Goal: Check status: Check status

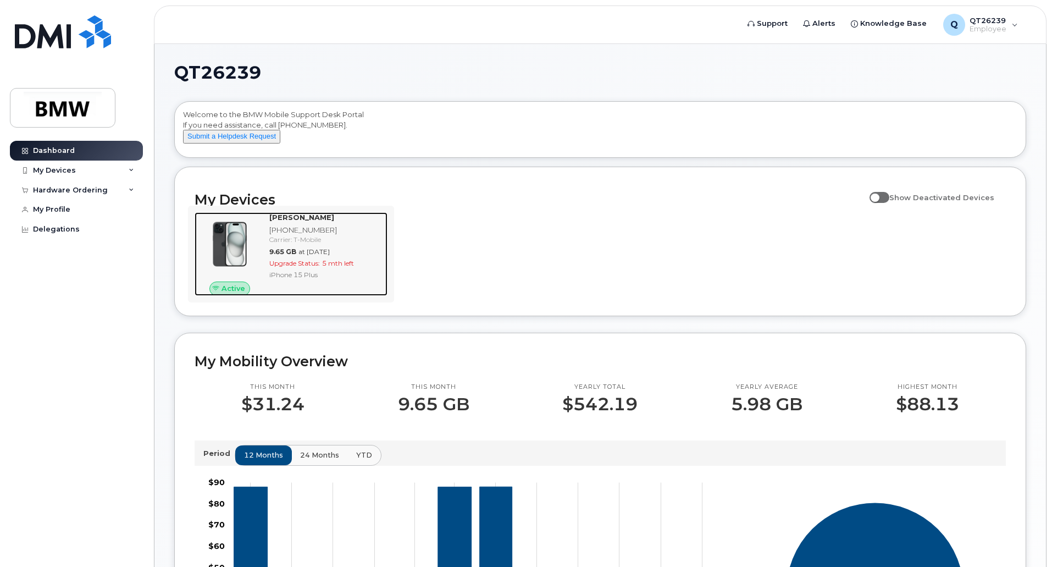
click at [344, 267] on span "5 mth left" at bounding box center [338, 263] width 32 height 8
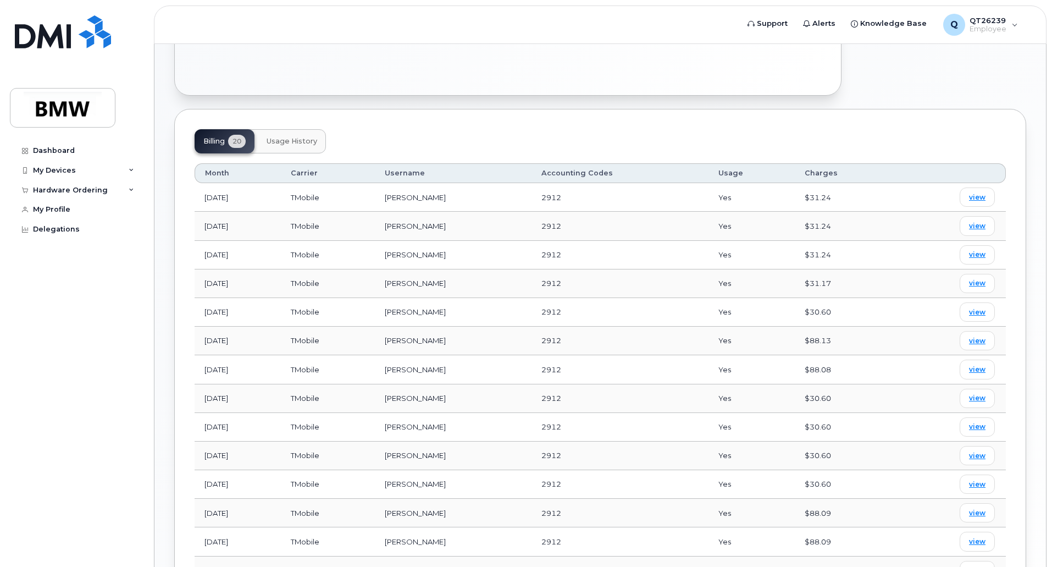
scroll to position [355, 0]
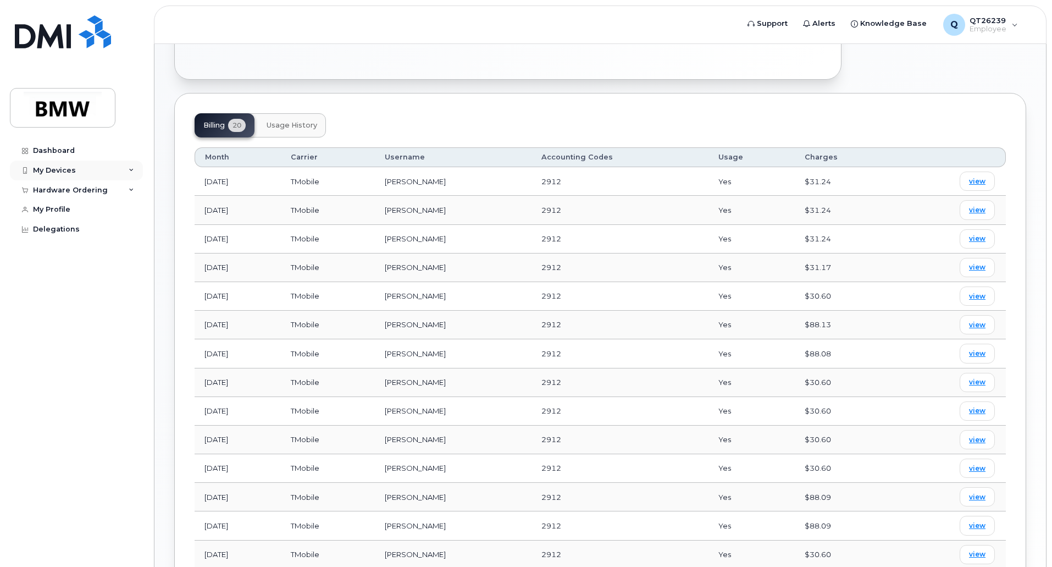
click at [67, 171] on div "My Devices" at bounding box center [54, 170] width 43 height 9
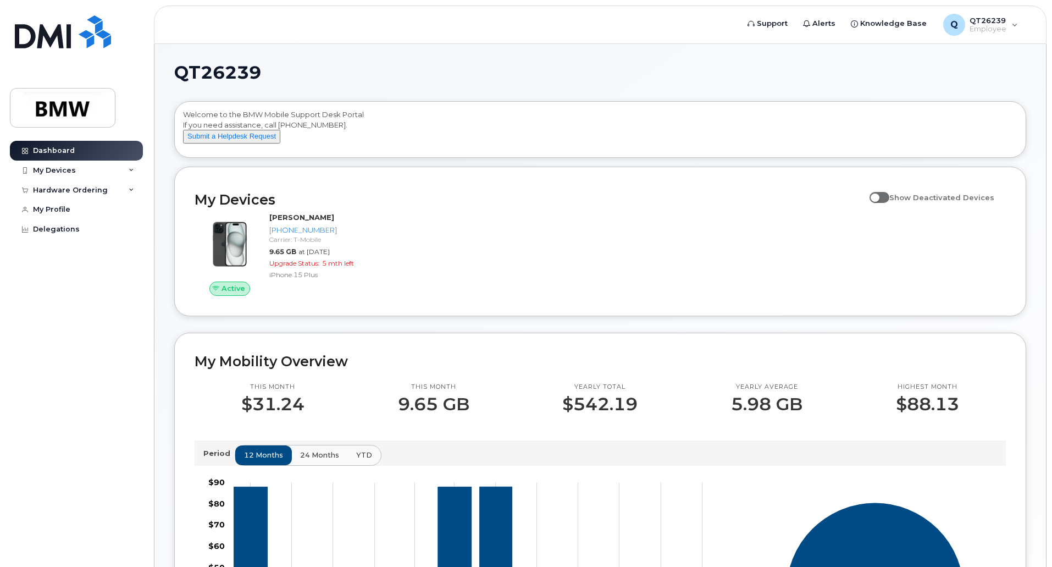
drag, startPoint x: 920, startPoint y: 287, endPoint x: 987, endPoint y: 250, distance: 76.5
click at [987, 250] on div "Active [PERSON_NAME] [PHONE_NUMBER] Carrier: T-Mobile 9.65 GB at [DATE] Upgrade…" at bounding box center [600, 254] width 825 height 97
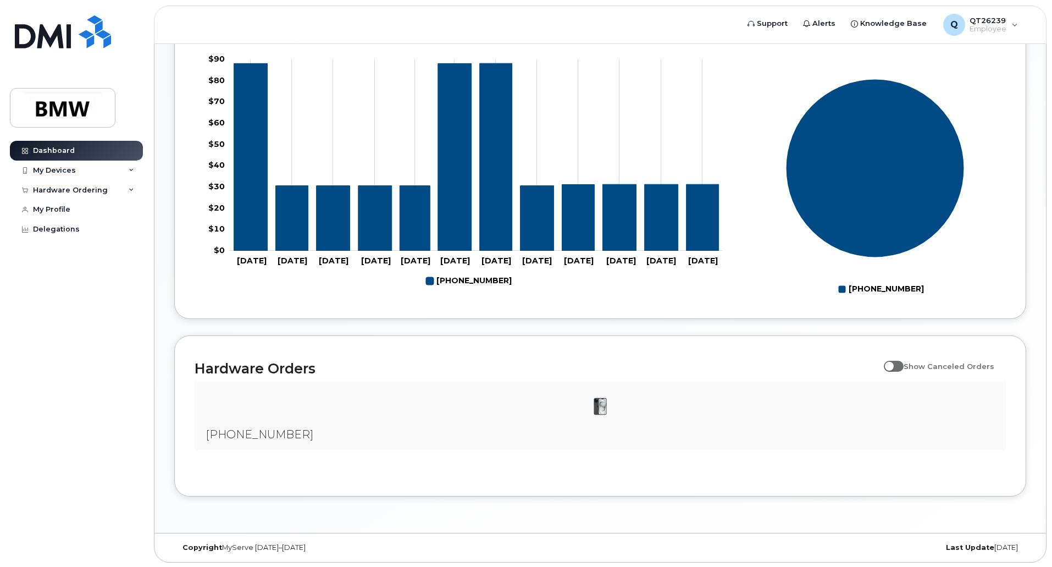
scroll to position [434, 0]
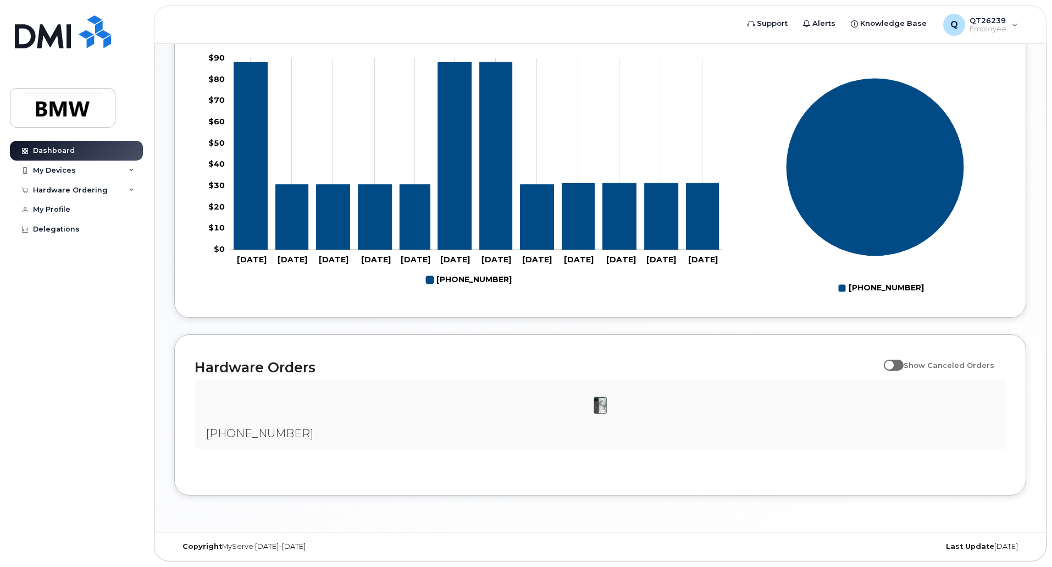
click at [597, 402] on img at bounding box center [600, 405] width 22 height 22
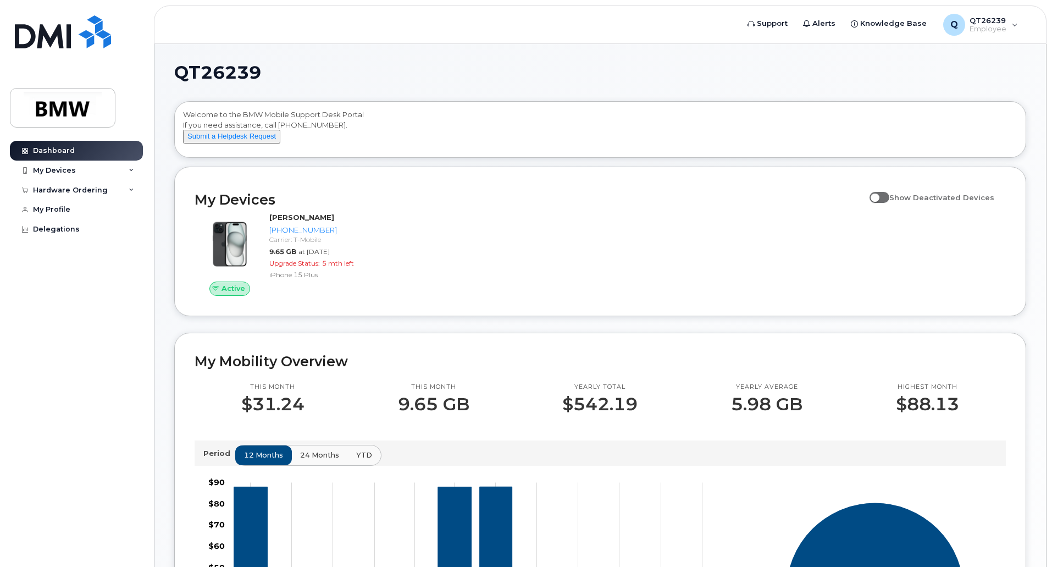
click at [573, 203] on h2 "My Devices" at bounding box center [530, 199] width 670 height 16
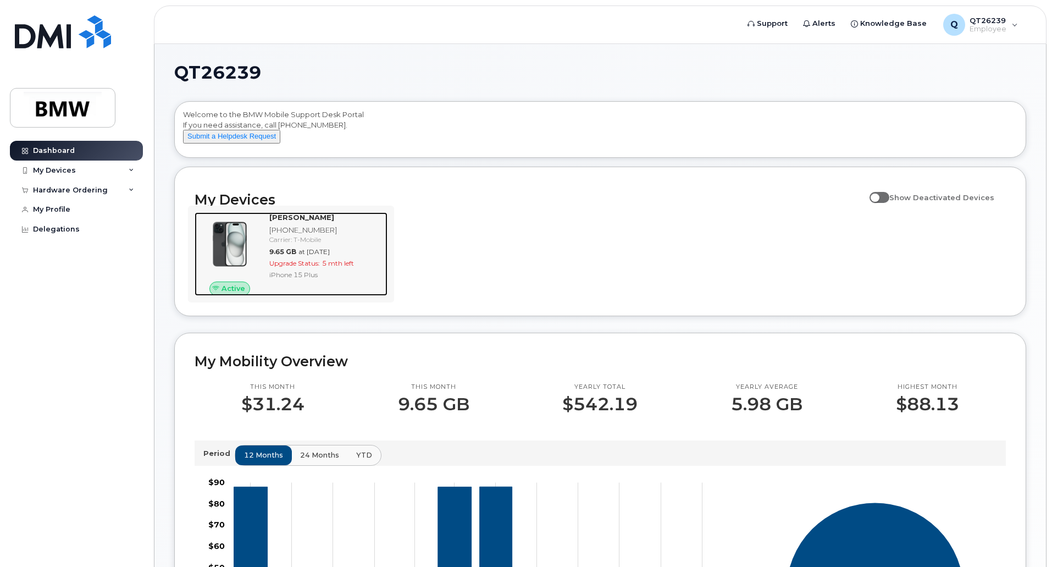
click at [227, 294] on span "Active" at bounding box center [234, 288] width 24 height 10
